Goal: Transaction & Acquisition: Purchase product/service

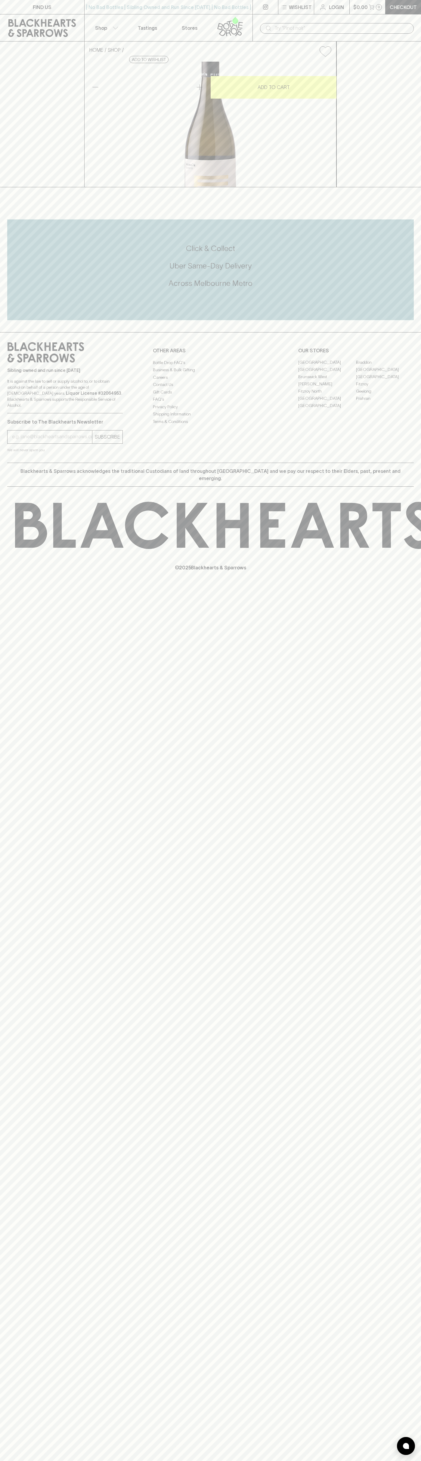
click at [415, 730] on div "FIND US | No Bad Bottles | Sibling Owned and Run Since [DATE] | No Bad Bottles …" at bounding box center [210, 730] width 421 height 1461
click at [296, 1461] on html "FIND US | No Bad Bottles | Sibling Owned and Run Since [DATE] | No Bad Bottles …" at bounding box center [210, 730] width 421 height 1461
click at [3, 1148] on div "FIND US | No Bad Bottles | Sibling Owned and Run Since [DATE] | No Bad Bottles …" at bounding box center [210, 730] width 421 height 1461
